Goal: Task Accomplishment & Management: Manage account settings

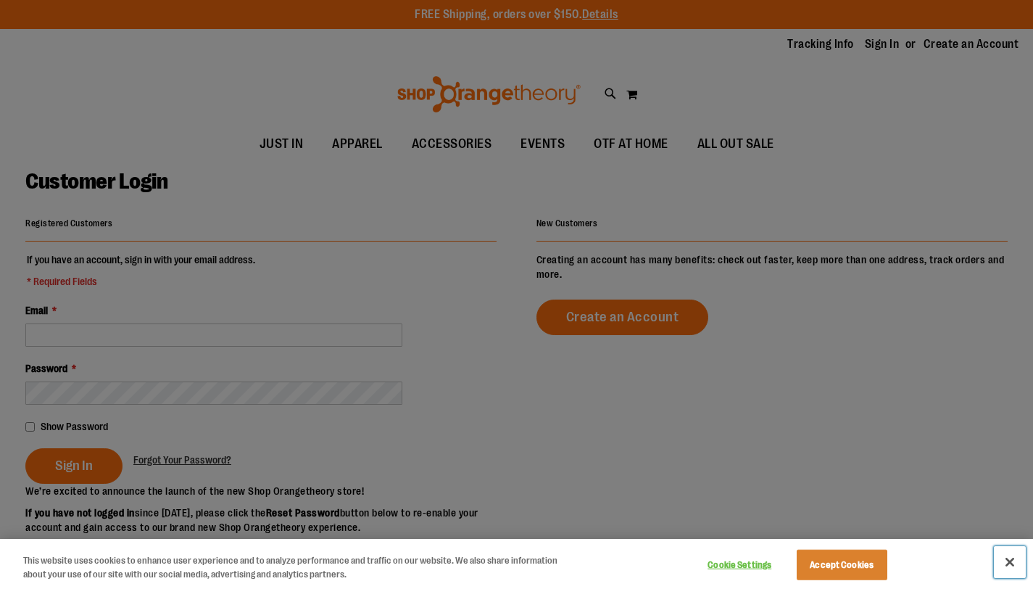
click at [1005, 564] on button "Close" at bounding box center [1010, 562] width 32 height 32
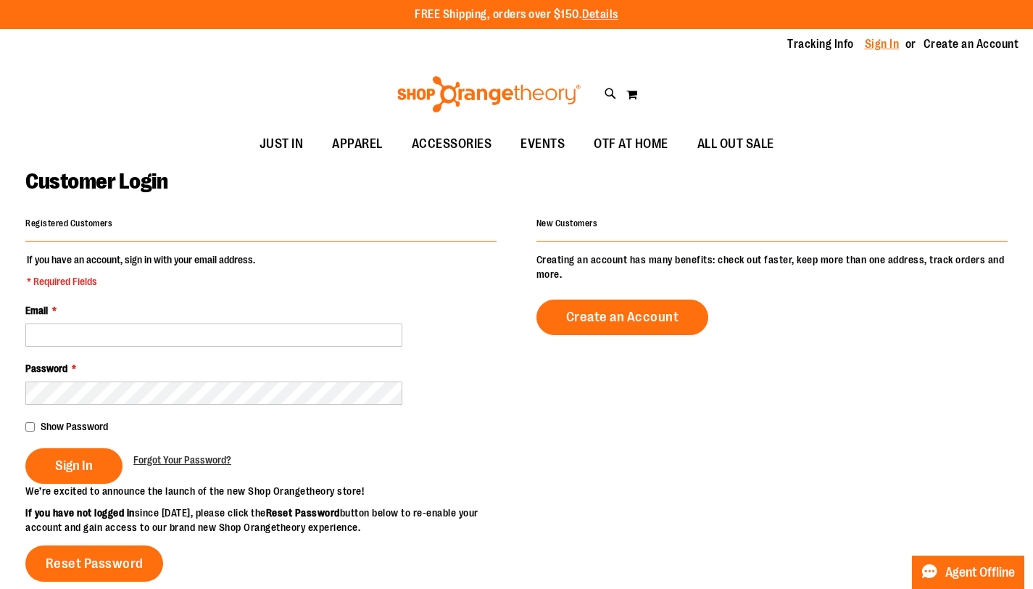
click at [879, 43] on link "Sign In" at bounding box center [882, 44] width 35 height 16
click at [883, 46] on link "Sign In" at bounding box center [882, 44] width 35 height 16
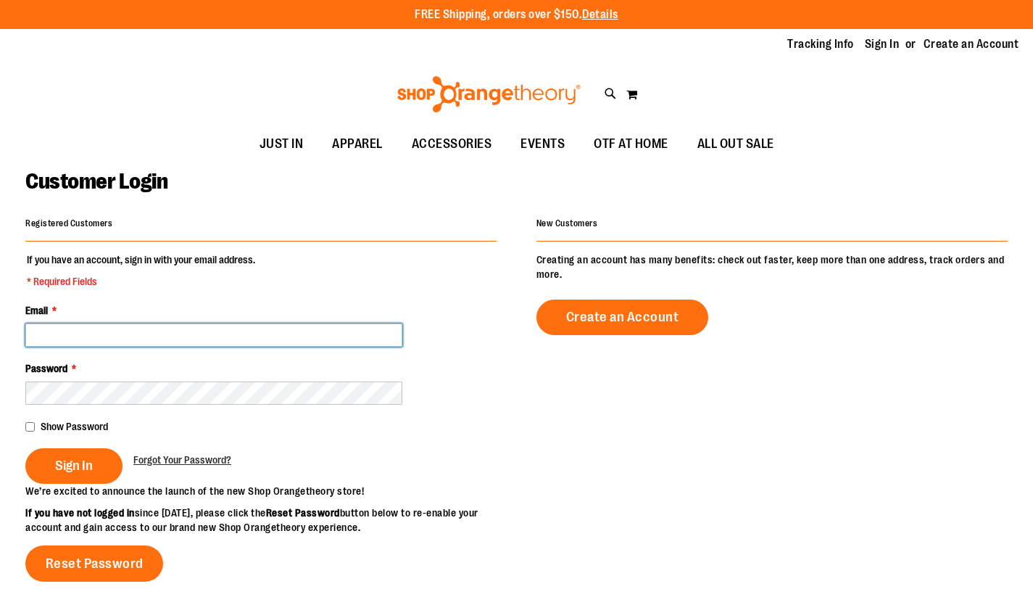
click at [144, 339] on input "Email *" at bounding box center [213, 334] width 377 height 23
type input "**********"
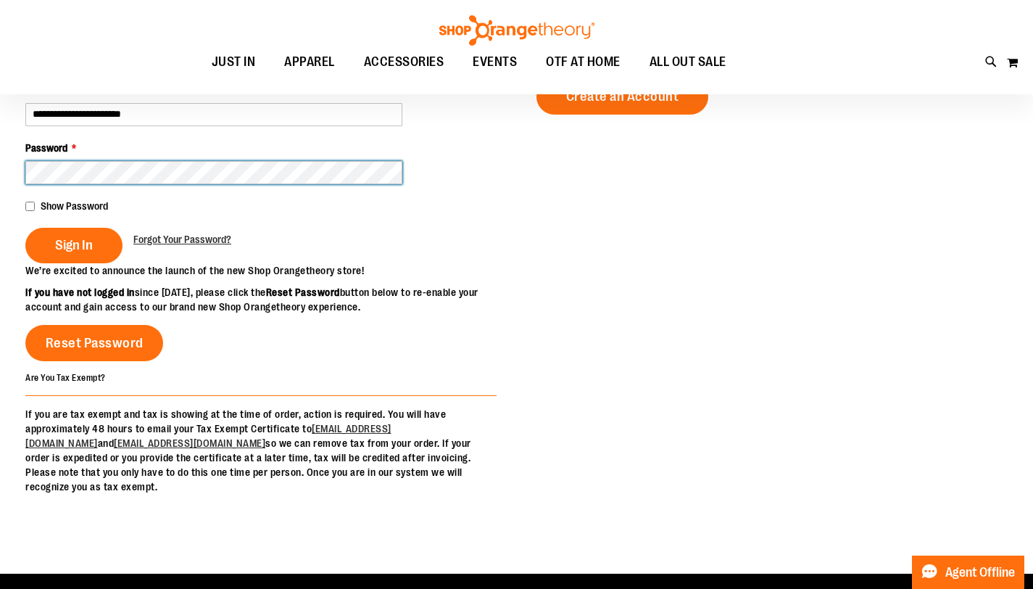
scroll to position [199, 0]
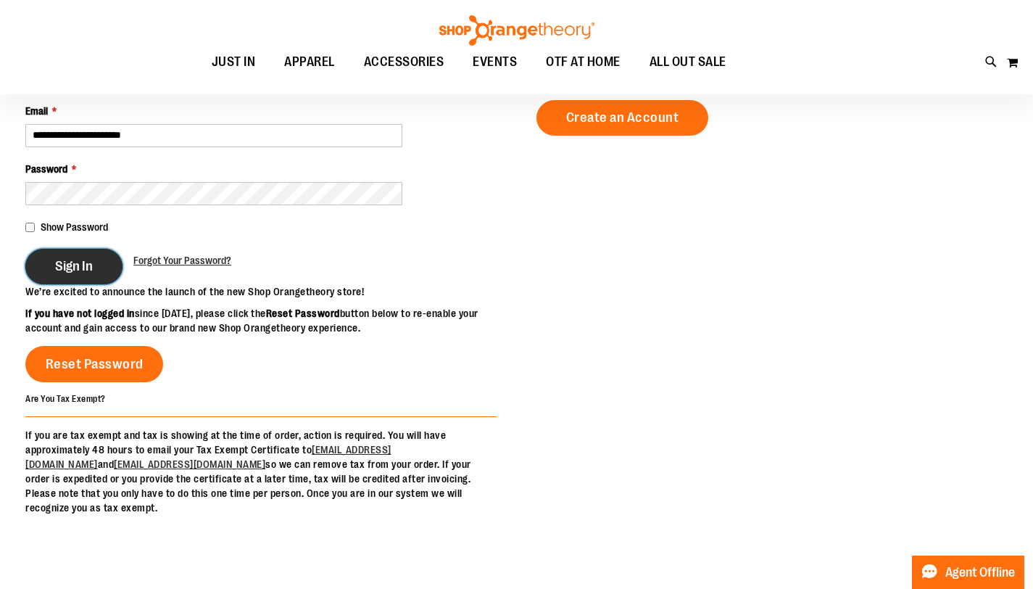
click at [72, 276] on button "Sign In" at bounding box center [73, 267] width 97 height 36
